Goal: Download file/media

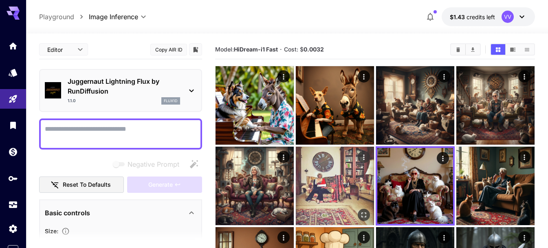
click at [353, 168] on img at bounding box center [335, 185] width 78 height 78
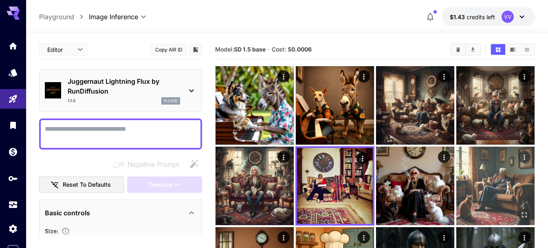
click at [480, 173] on img at bounding box center [496, 185] width 78 height 78
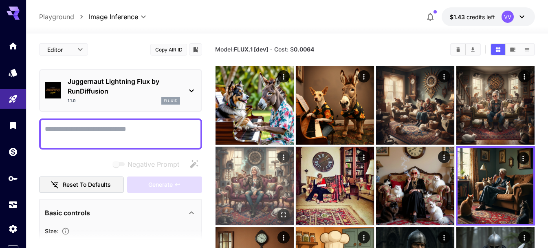
click at [287, 169] on img at bounding box center [255, 185] width 78 height 78
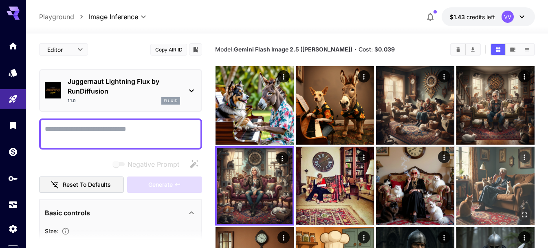
click at [493, 199] on img at bounding box center [496, 185] width 78 height 78
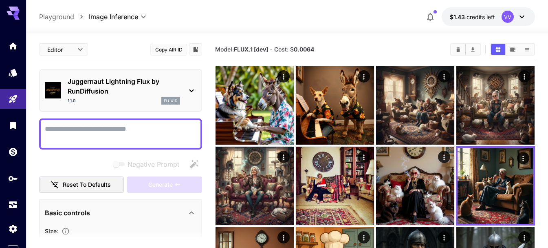
scroll to position [217, 0]
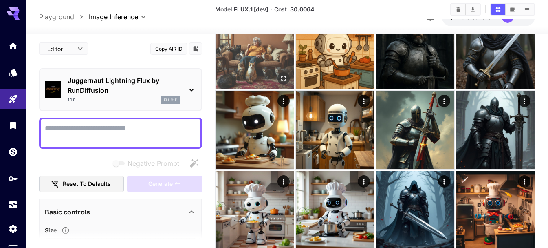
click at [240, 68] on img at bounding box center [255, 49] width 78 height 78
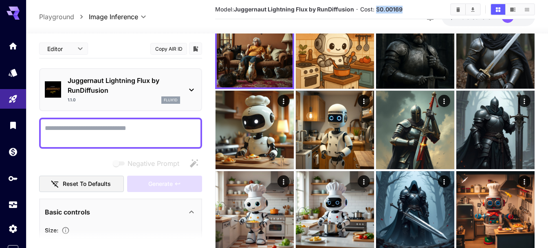
drag, startPoint x: 405, startPoint y: 9, endPoint x: 376, endPoint y: 11, distance: 28.2
click at [376, 11] on section "Model: Juggernaut Lightning Flux by RunDiffusion · Cost: $ 0.00169" at bounding box center [329, 9] width 229 height 10
copy span "$ 0.00169"
click at [265, 57] on div "Open in fullscreen" at bounding box center [282, 59] width 56 height 12
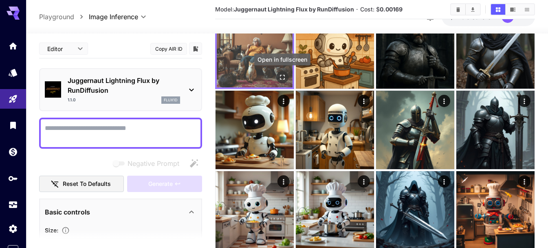
click at [282, 77] on icon "Open in fullscreen" at bounding box center [283, 77] width 8 height 8
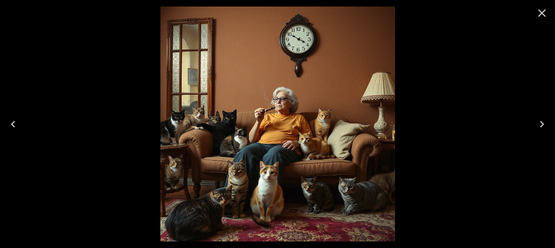
click at [546, 17] on icon "Close" at bounding box center [541, 13] width 13 height 13
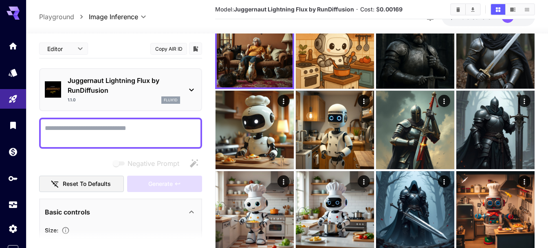
drag, startPoint x: 545, startPoint y: 130, endPoint x: 551, endPoint y: 129, distance: 6.3
click at [548, 129] on html "**********" at bounding box center [274, 108] width 548 height 651
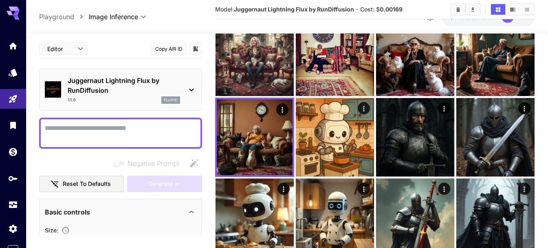
scroll to position [118, 0]
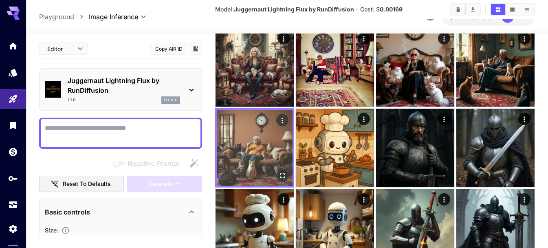
click at [279, 124] on div "Actions" at bounding box center [283, 120] width 8 height 10
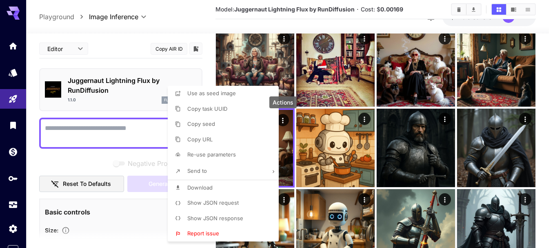
click at [219, 185] on li "Download" at bounding box center [226, 187] width 116 height 15
click at [181, 33] on div at bounding box center [277, 124] width 555 height 248
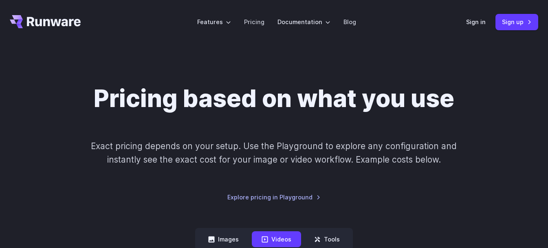
scroll to position [161, 0]
